Goal: Navigation & Orientation: Find specific page/section

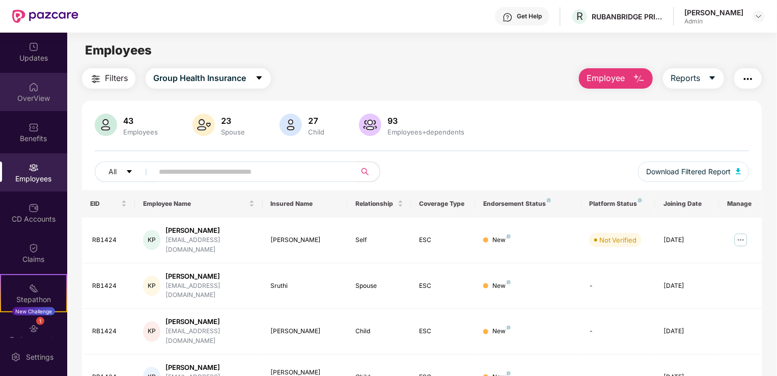
click at [32, 86] on img at bounding box center [34, 87] width 10 height 10
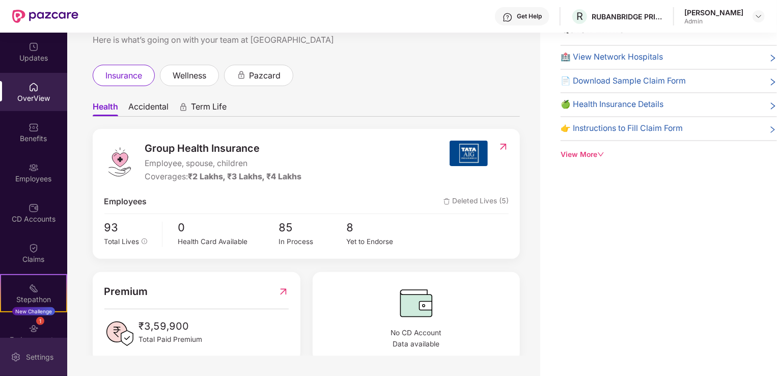
click at [34, 356] on div "Settings" at bounding box center [40, 357] width 34 height 10
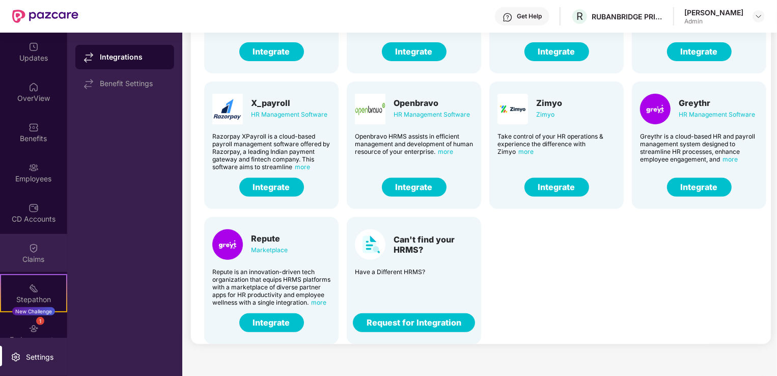
scroll to position [57, 0]
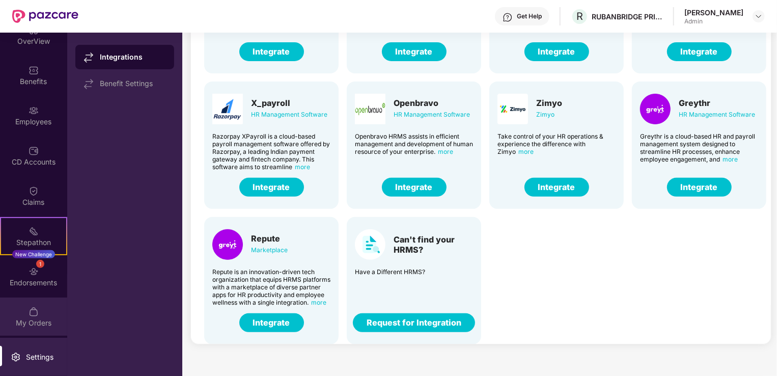
click at [37, 311] on img at bounding box center [34, 311] width 10 height 10
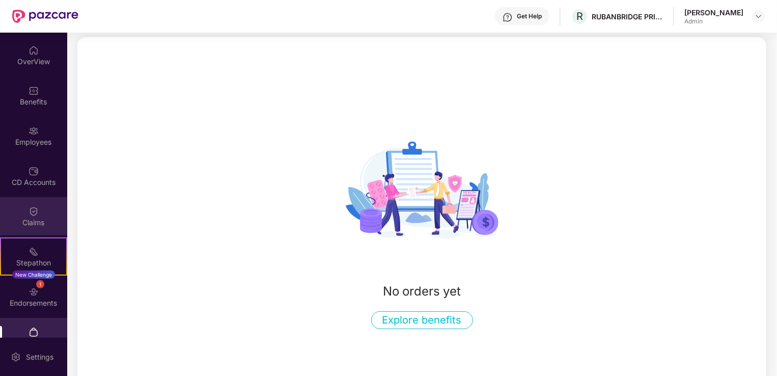
scroll to position [36, 0]
click at [24, 212] on div "Claims" at bounding box center [33, 217] width 67 height 38
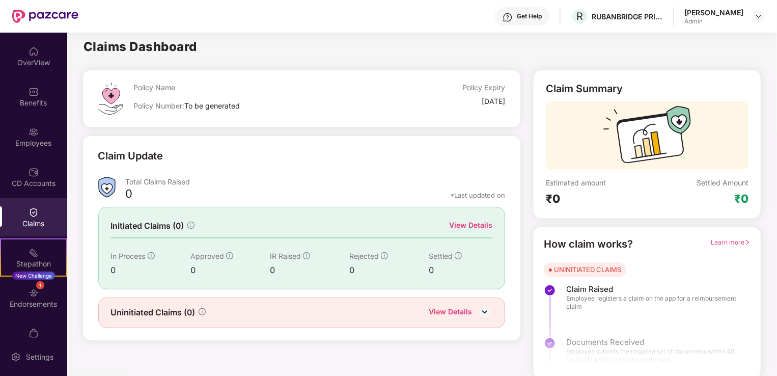
scroll to position [3, 0]
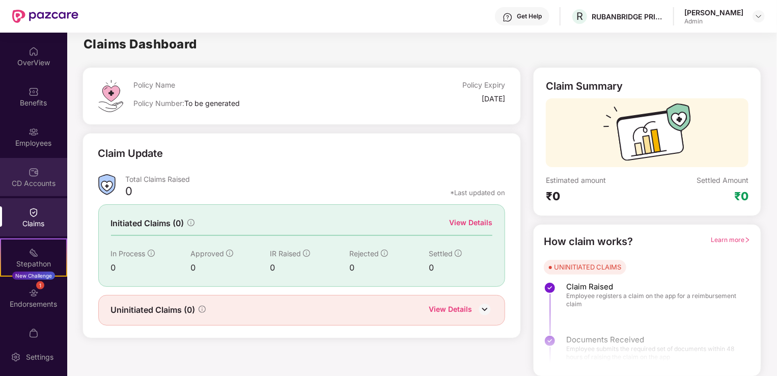
click at [37, 170] on img at bounding box center [34, 172] width 10 height 10
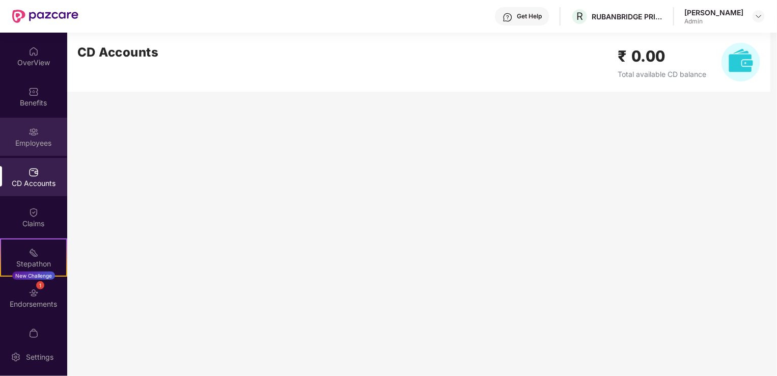
click at [38, 133] on div "Employees" at bounding box center [33, 137] width 67 height 38
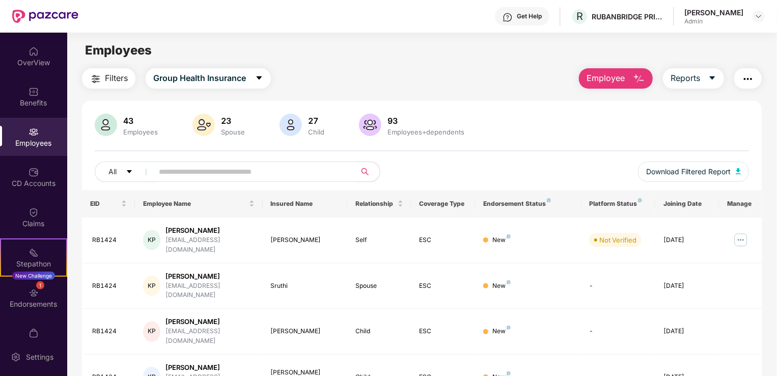
click at [747, 78] on img "button" at bounding box center [748, 79] width 12 height 12
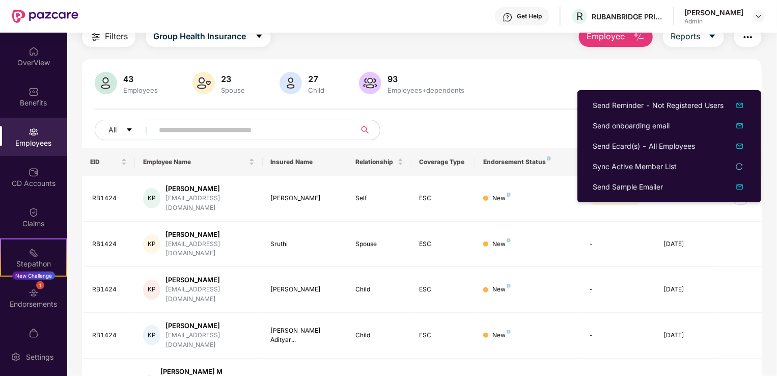
scroll to position [41, 0]
click at [31, 179] on div "CD Accounts" at bounding box center [33, 183] width 67 height 10
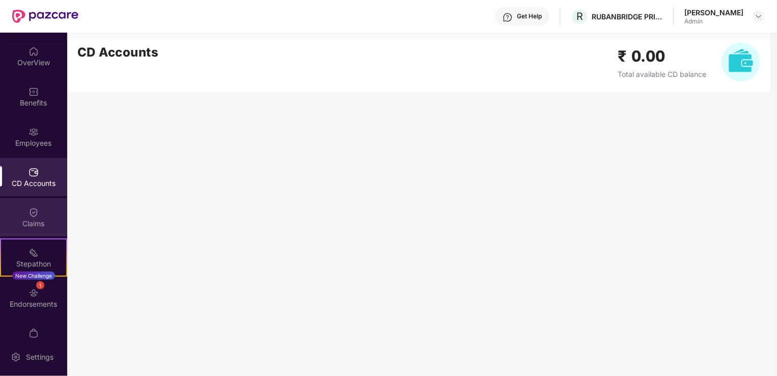
click at [31, 212] on img at bounding box center [34, 212] width 10 height 10
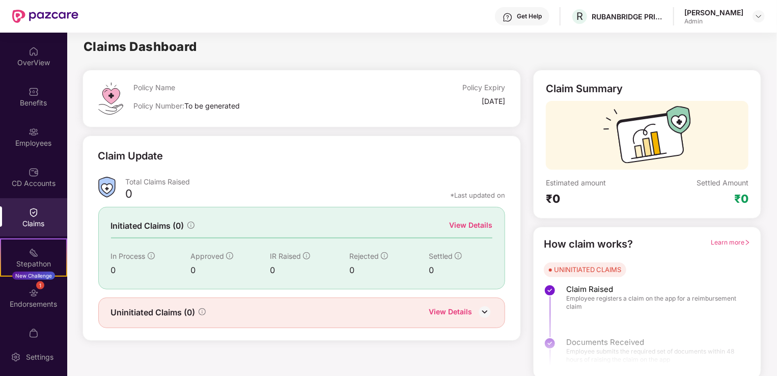
scroll to position [3, 0]
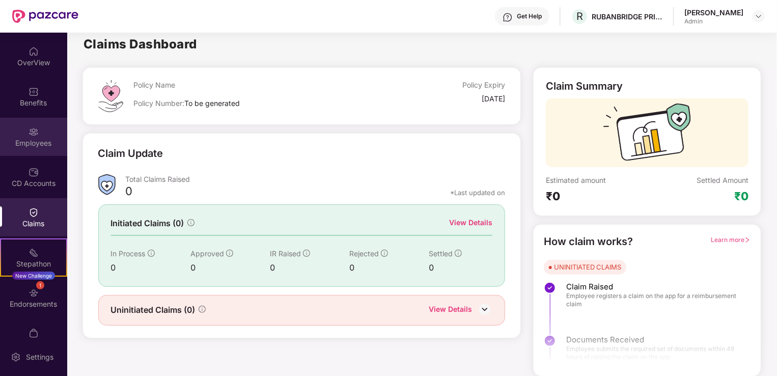
click at [49, 130] on div "Employees" at bounding box center [33, 137] width 67 height 38
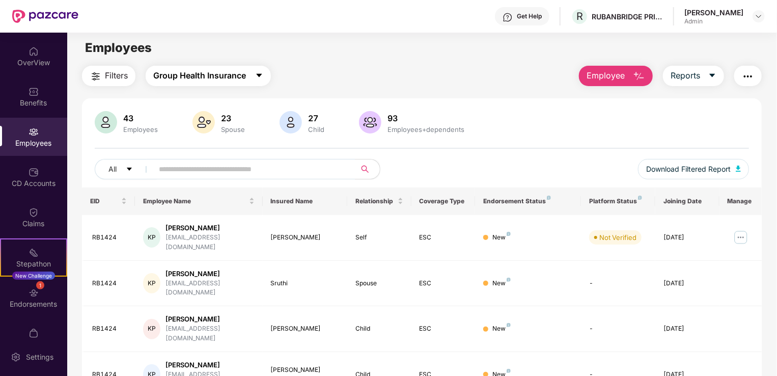
click at [263, 72] on icon "caret-down" at bounding box center [259, 75] width 8 height 8
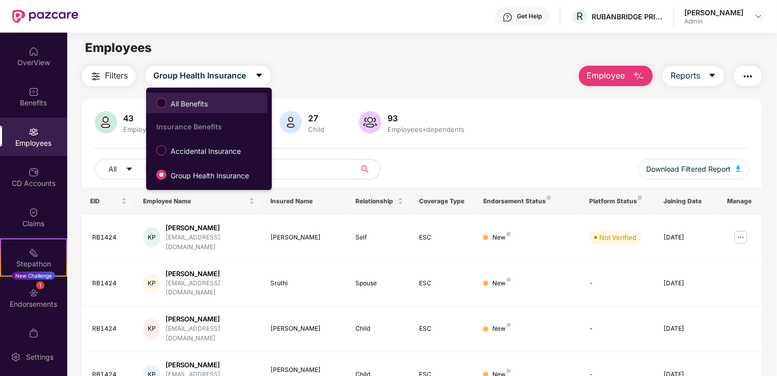
click at [185, 105] on span "All Benefits" at bounding box center [188, 103] width 45 height 11
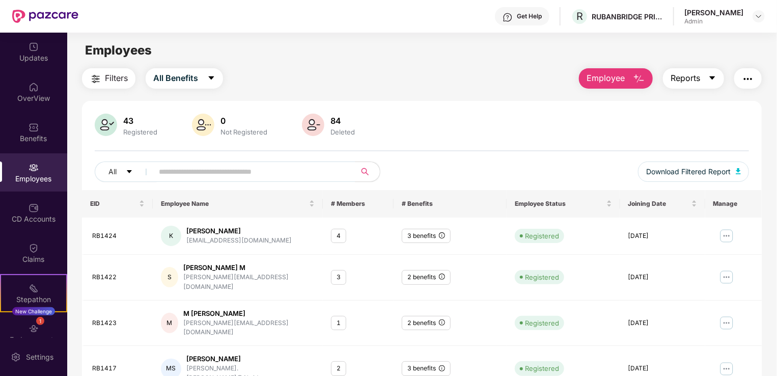
click at [714, 75] on icon "caret-down" at bounding box center [712, 78] width 8 height 8
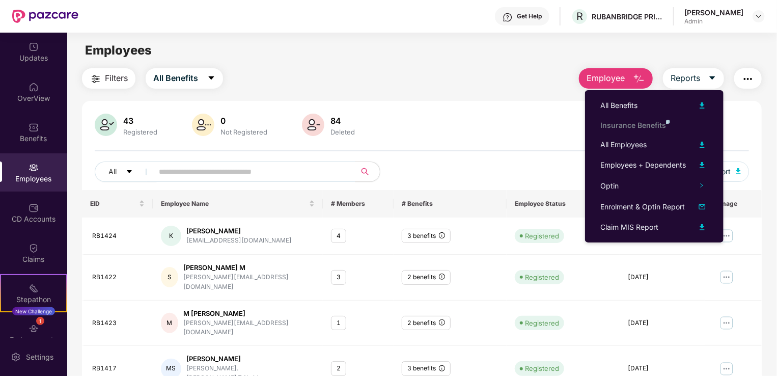
click at [748, 78] on img "button" at bounding box center [748, 79] width 12 height 12
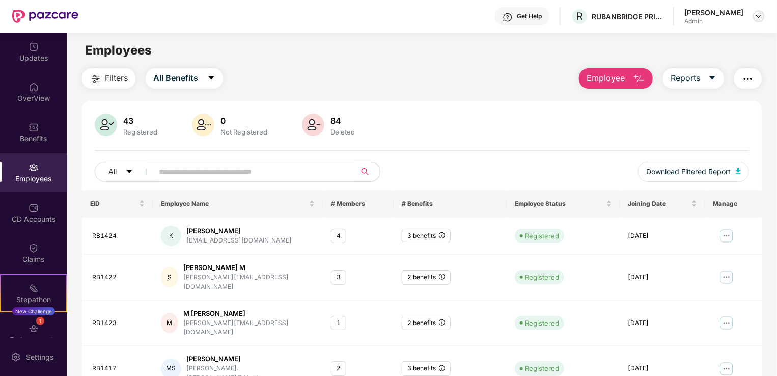
click at [757, 13] on img at bounding box center [759, 16] width 8 height 8
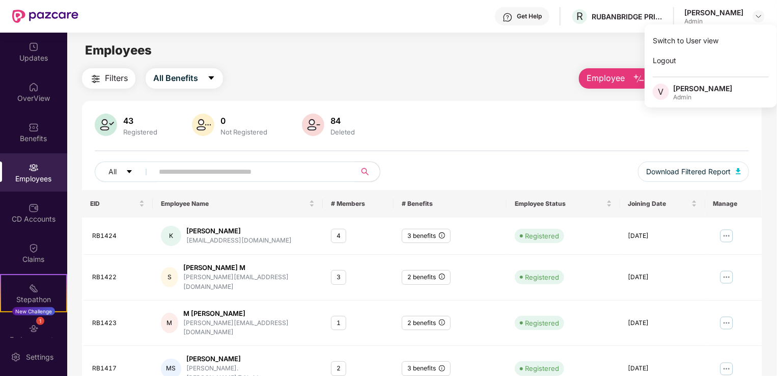
click at [497, 77] on div "Filters All Benefits Employee Reports" at bounding box center [422, 78] width 680 height 20
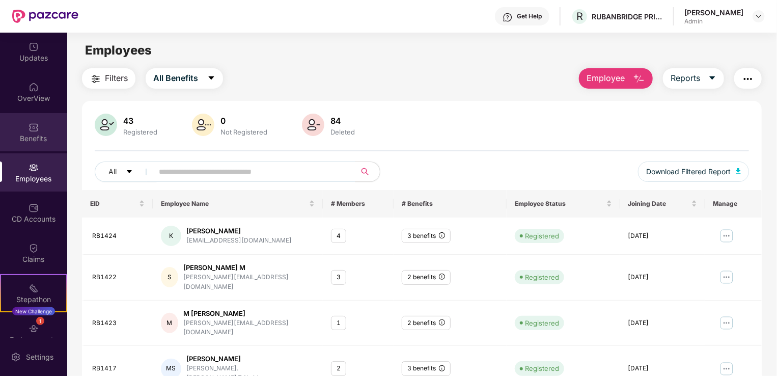
click at [38, 131] on div "Benefits" at bounding box center [33, 132] width 67 height 38
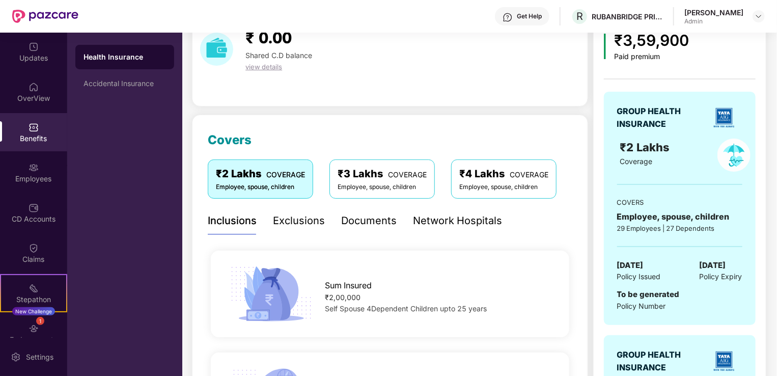
scroll to position [49, 0]
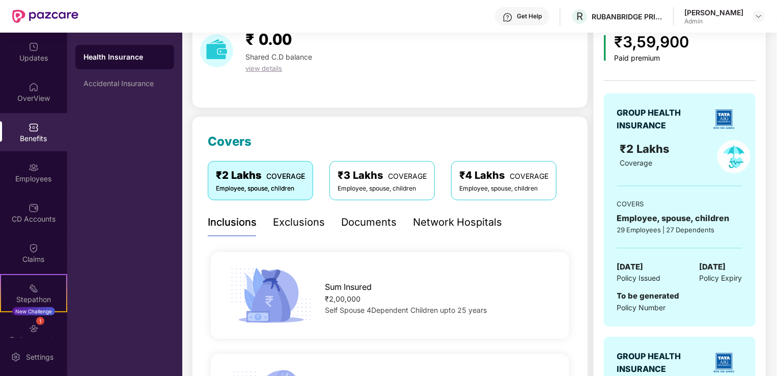
click at [373, 219] on div "Documents" at bounding box center [368, 222] width 55 height 16
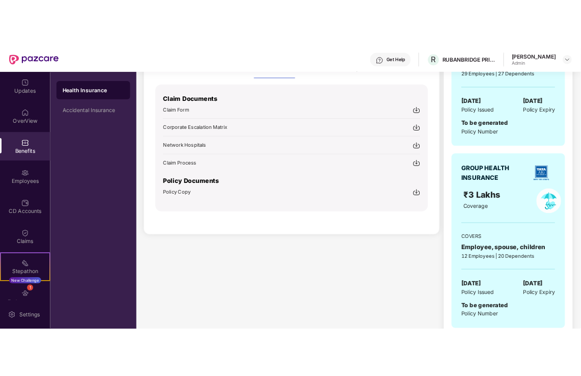
scroll to position [257, 0]
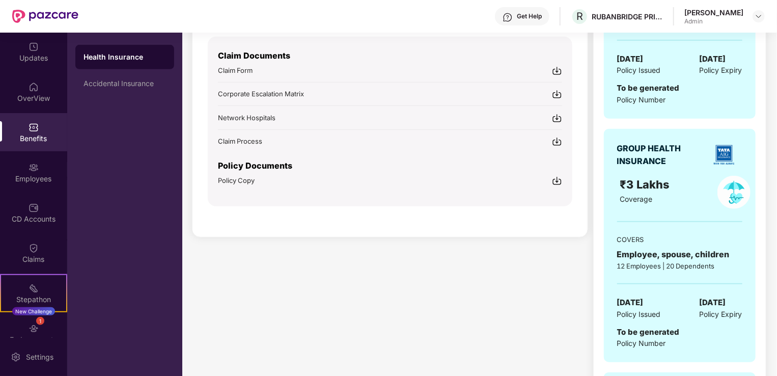
click at [556, 177] on img at bounding box center [557, 181] width 10 height 10
